Goal: Information Seeking & Learning: Learn about a topic

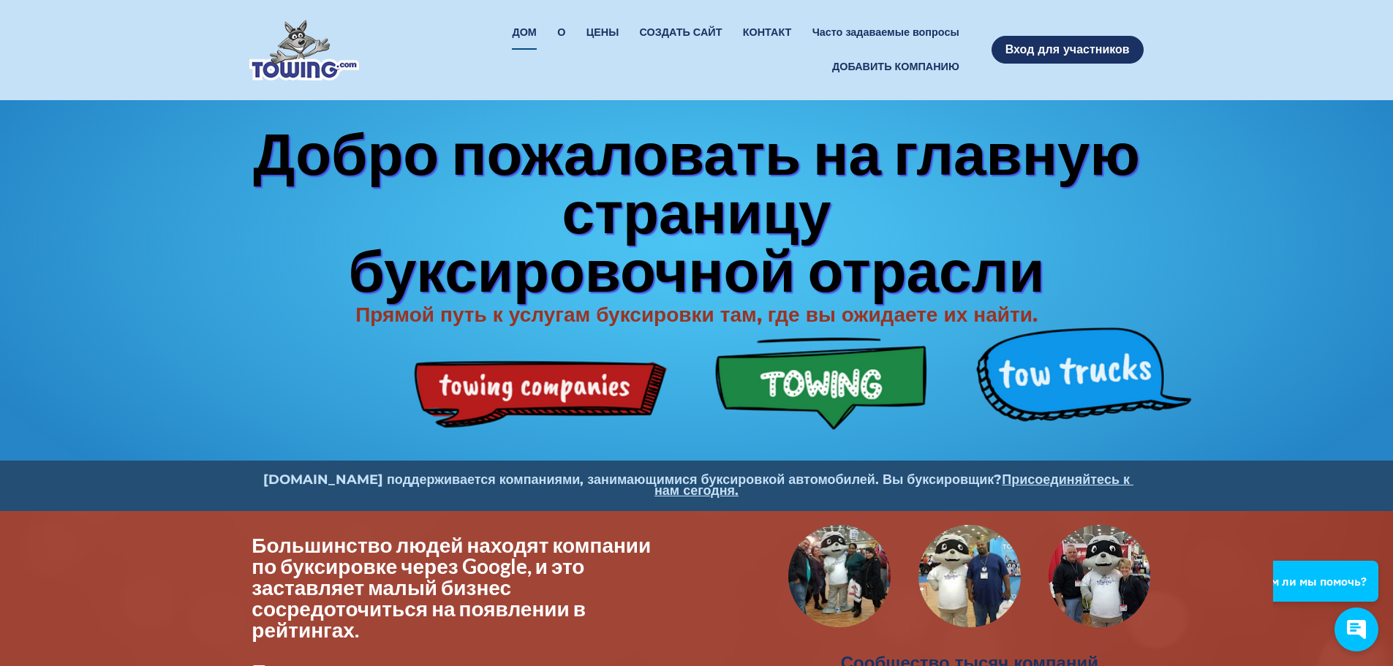
click at [288, 58] on img at bounding box center [304, 50] width 110 height 61
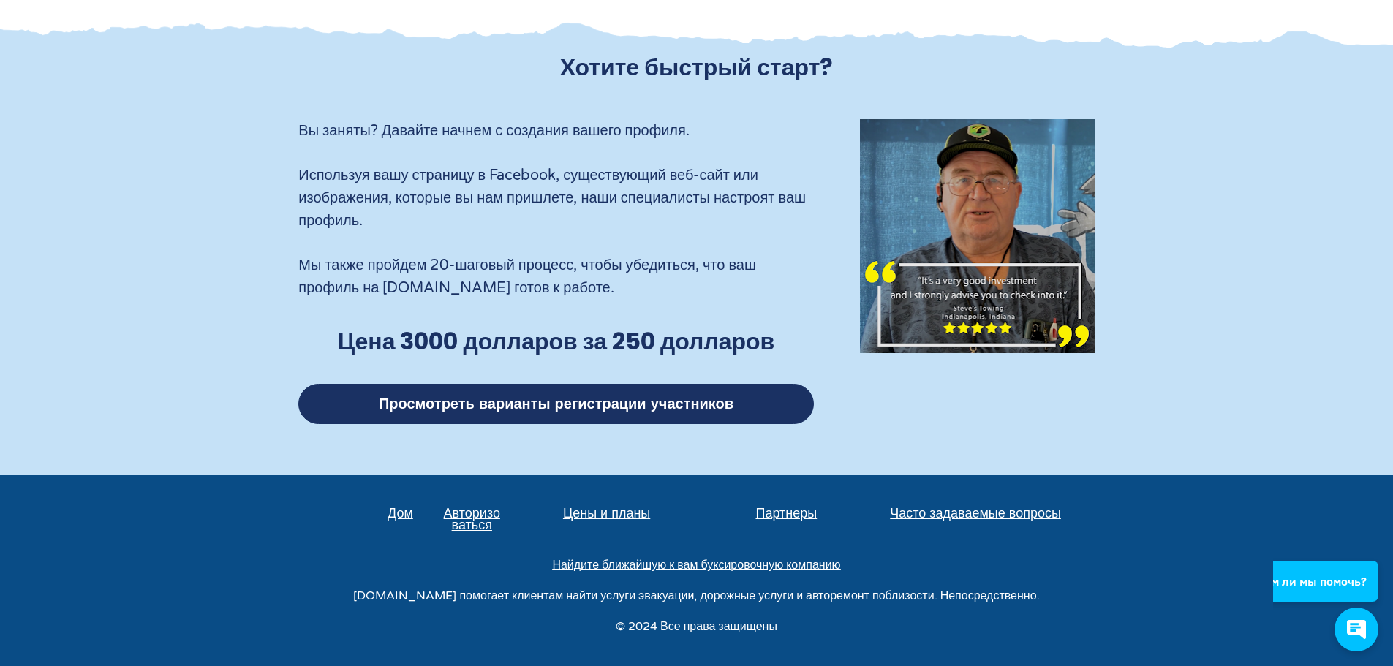
scroll to position [4542, 0]
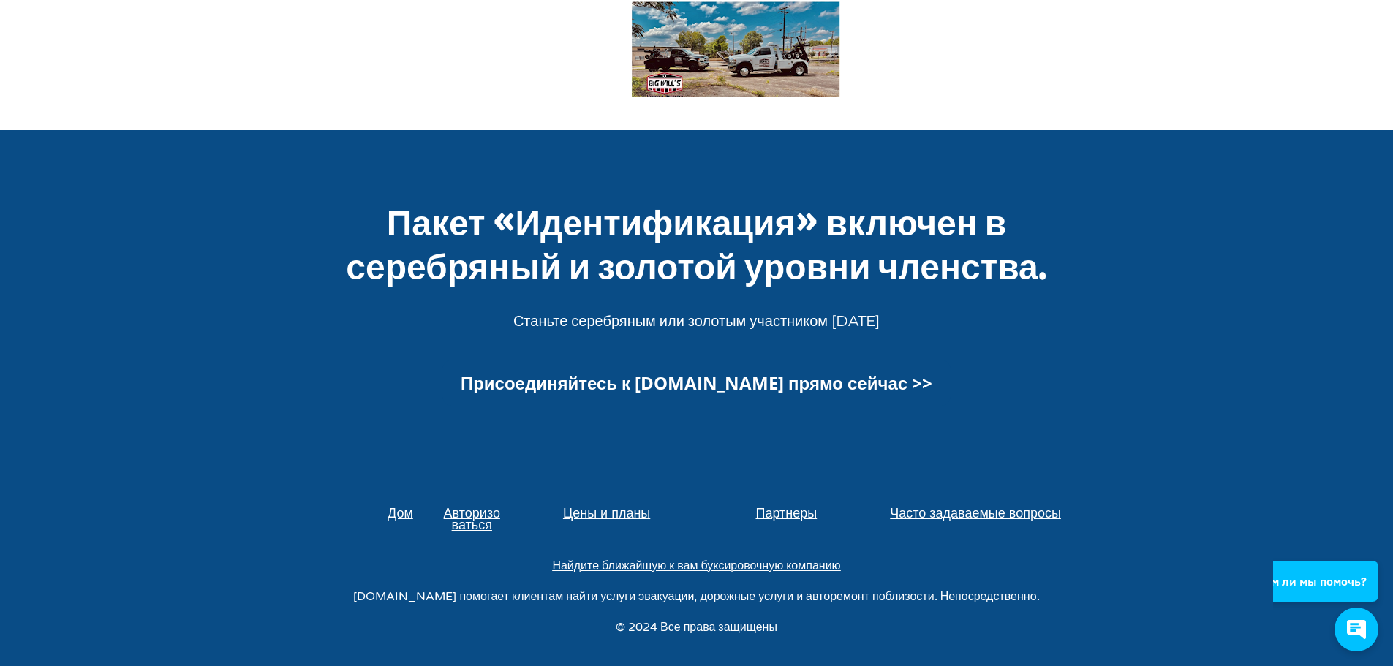
scroll to position [1707, 0]
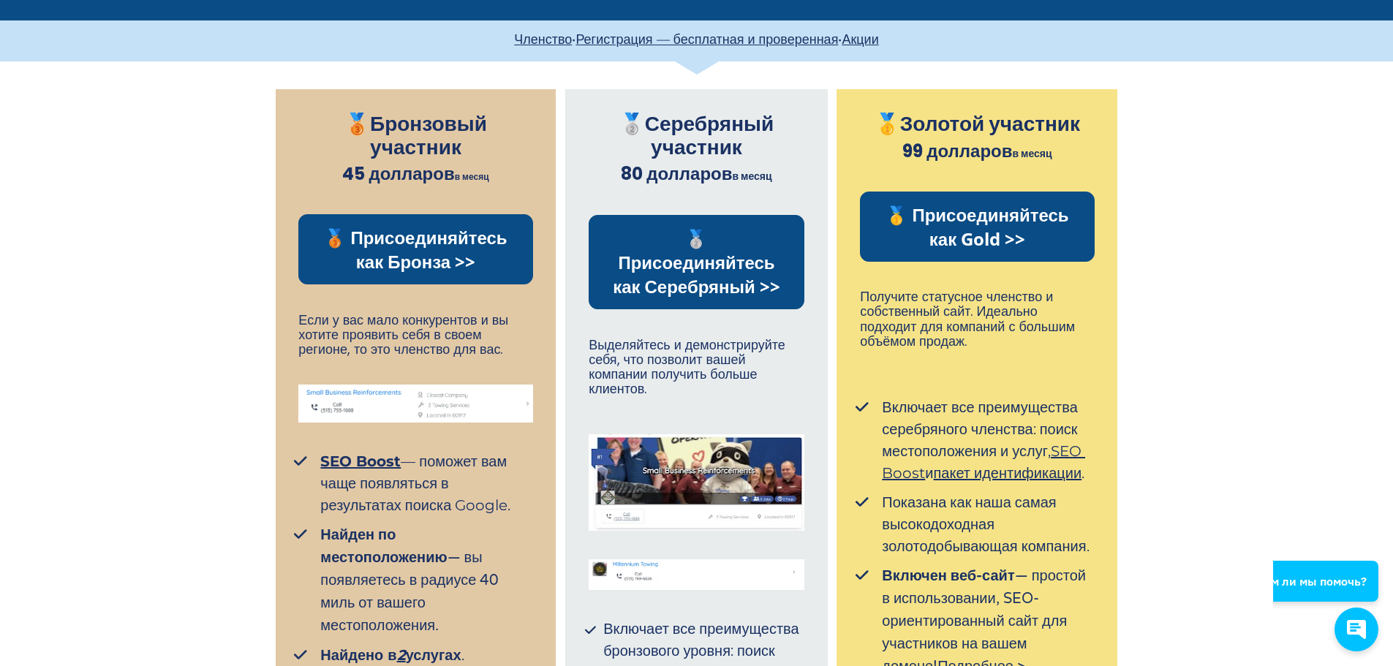
scroll to position [228, 0]
